Goal: Task Accomplishment & Management: Complete application form

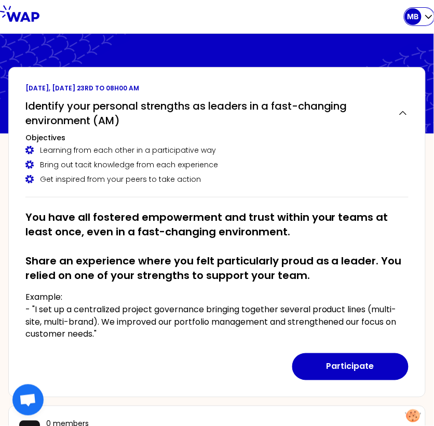
click at [415, 18] on p "MB" at bounding box center [413, 16] width 11 height 10
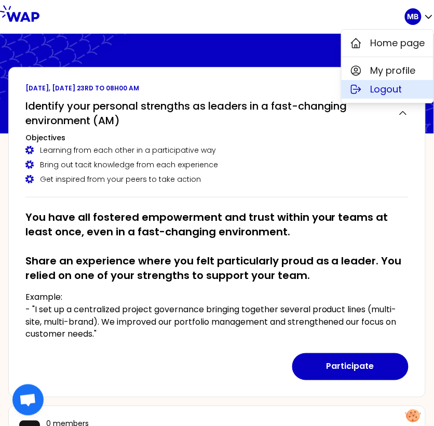
click at [357, 88] on icon at bounding box center [356, 89] width 9 height 8
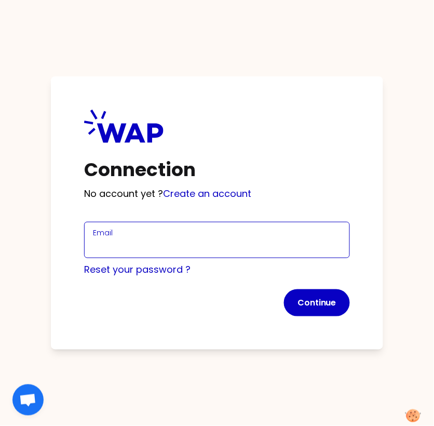
click at [124, 250] on input "Email" at bounding box center [217, 246] width 248 height 15
type input "[EMAIL_ADDRESS][DOMAIN_NAME]"
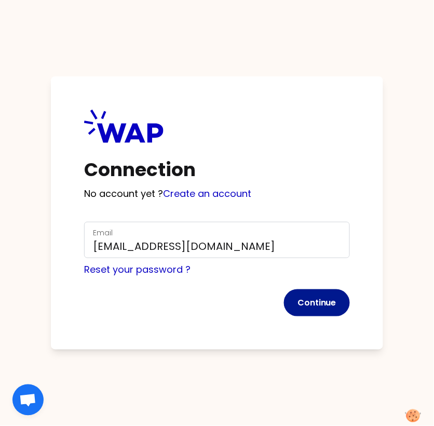
click at [310, 303] on button "Continue" at bounding box center [317, 302] width 66 height 27
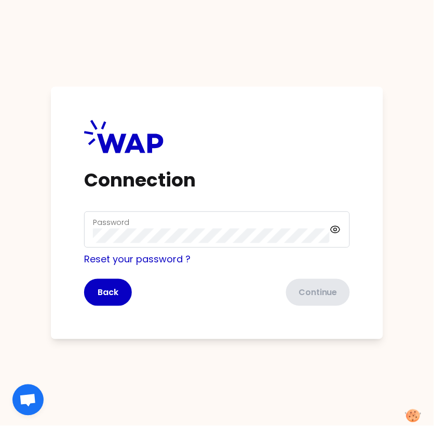
click at [158, 244] on div "Password" at bounding box center [217, 230] width 266 height 36
click at [304, 290] on button "Continue" at bounding box center [317, 292] width 66 height 27
